Goal: Go to known website: Go to known website

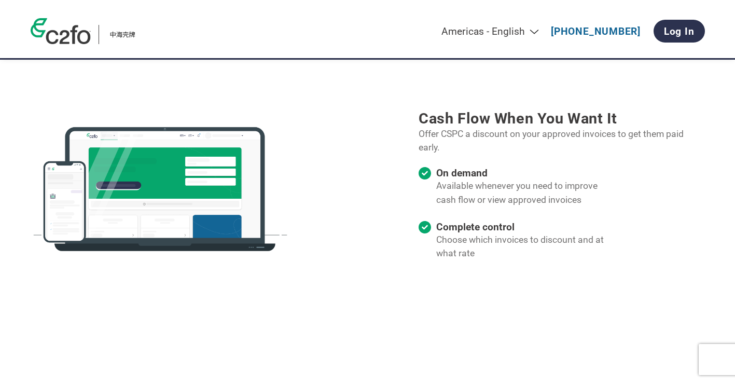
scroll to position [623, 0]
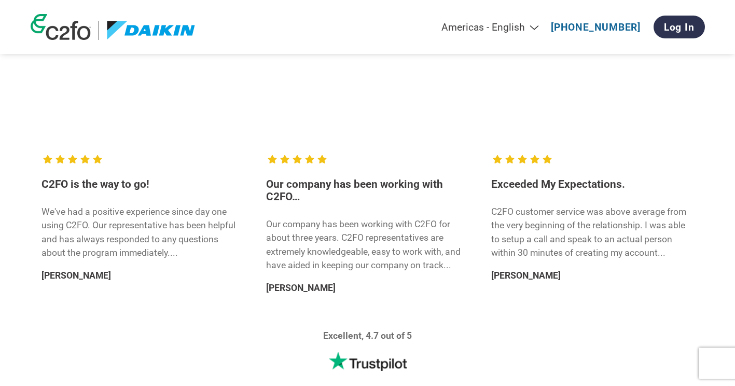
scroll to position [1557, 0]
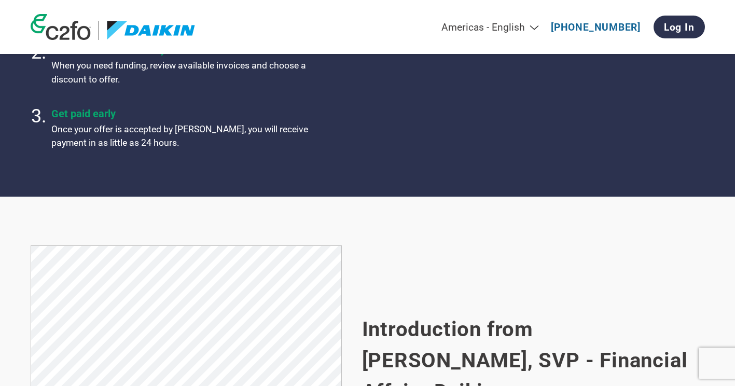
scroll to position [304, 0]
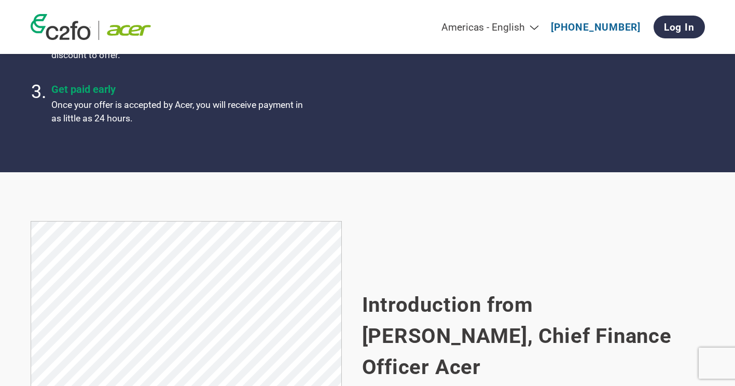
scroll to position [635, 0]
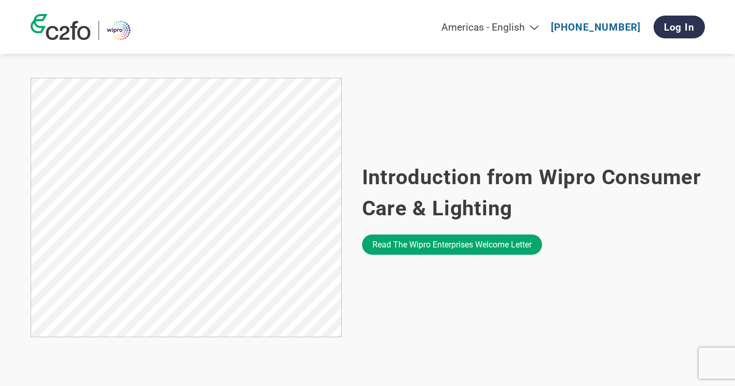
scroll to position [675, 0]
